Goal: Task Accomplishment & Management: Complete application form

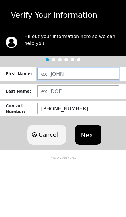
click at [47, 76] on input "text" at bounding box center [77, 74] width 81 height 12
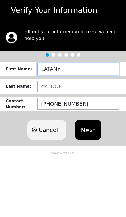
type input "[PERSON_NAME]"
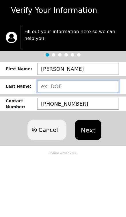
click at [96, 86] on input "text" at bounding box center [77, 91] width 81 height 12
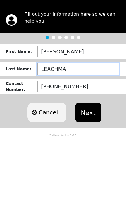
type input "[PERSON_NAME]"
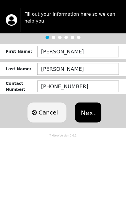
click at [94, 125] on button "Next" at bounding box center [88, 135] width 26 height 20
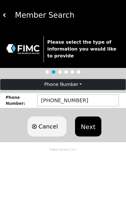
click at [91, 129] on button "Next" at bounding box center [88, 127] width 26 height 20
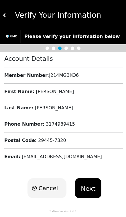
click at [88, 191] on button "Next" at bounding box center [88, 188] width 26 height 20
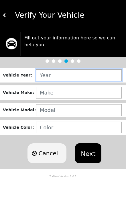
click at [99, 79] on input "text" at bounding box center [78, 75] width 85 height 12
type input "2017"
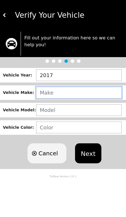
click at [99, 97] on input "text" at bounding box center [78, 93] width 85 height 12
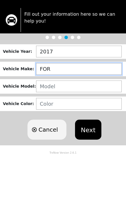
type input "FORD"
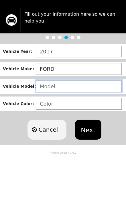
click at [103, 104] on input "text" at bounding box center [78, 110] width 85 height 12
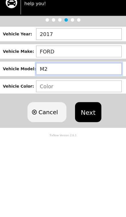
type input "M2"
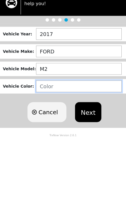
click at [37, 122] on input "text" at bounding box center [78, 128] width 85 height 12
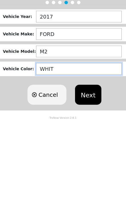
type input "WHITE"
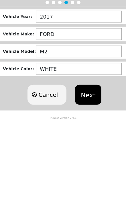
click at [89, 144] on button "Next" at bounding box center [88, 154] width 26 height 20
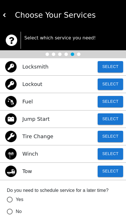
click at [24, 121] on p "Jump Start" at bounding box center [35, 119] width 27 height 8
click at [114, 120] on button "Select" at bounding box center [109, 118] width 25 height 11
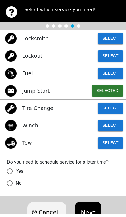
scroll to position [25, 0]
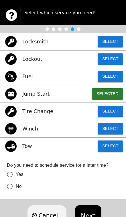
click at [13, 187] on input "No" at bounding box center [10, 187] width 12 height 12
radio input "false"
click at [90, 216] on button "Next" at bounding box center [88, 216] width 26 height 20
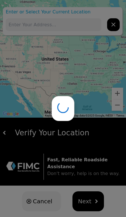
type input "[STREET_ADDRESS]"
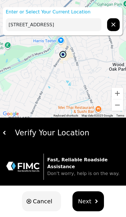
click at [88, 208] on button "Next" at bounding box center [88, 202] width 32 height 20
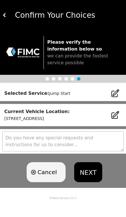
click at [98, 170] on button "NEXT" at bounding box center [88, 172] width 28 height 20
